Goal: Check status: Check status

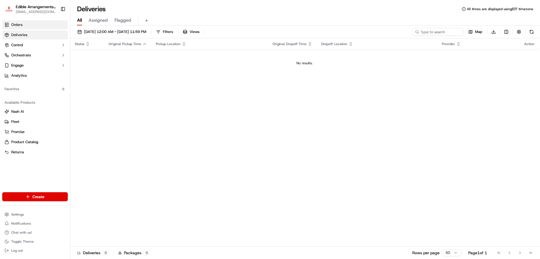
click at [35, 28] on link "Orders" at bounding box center [35, 24] width 66 height 9
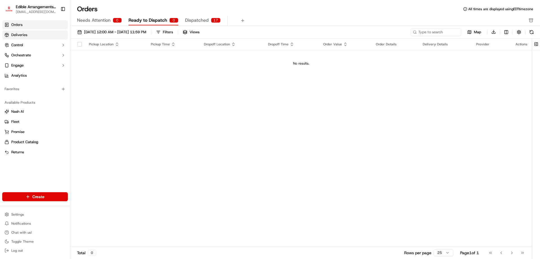
click at [38, 32] on link "Deliveries" at bounding box center [35, 34] width 66 height 9
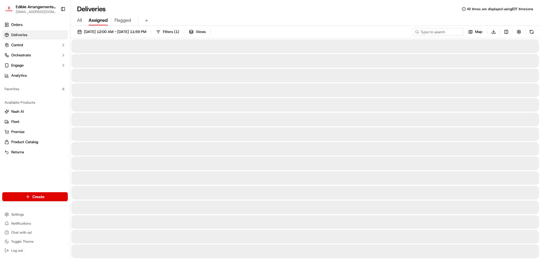
click at [98, 22] on span "Assigned" at bounding box center [98, 20] width 19 height 7
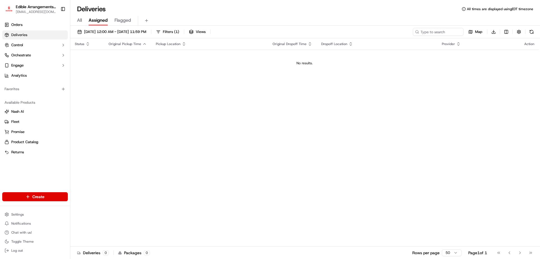
click at [83, 22] on div "All Assigned Flagged" at bounding box center [305, 21] width 470 height 10
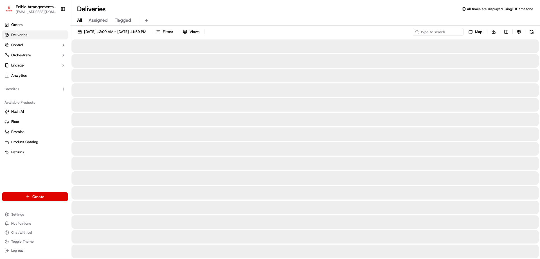
click at [78, 22] on span "All" at bounding box center [79, 20] width 5 height 7
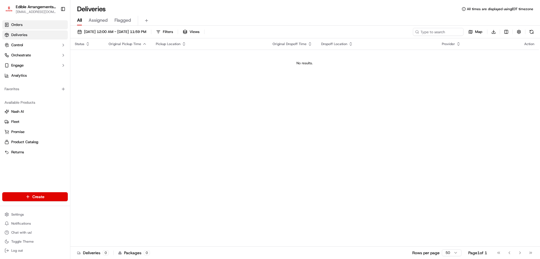
click at [38, 26] on link "Orders" at bounding box center [35, 24] width 66 height 9
